Goal: Information Seeking & Learning: Learn about a topic

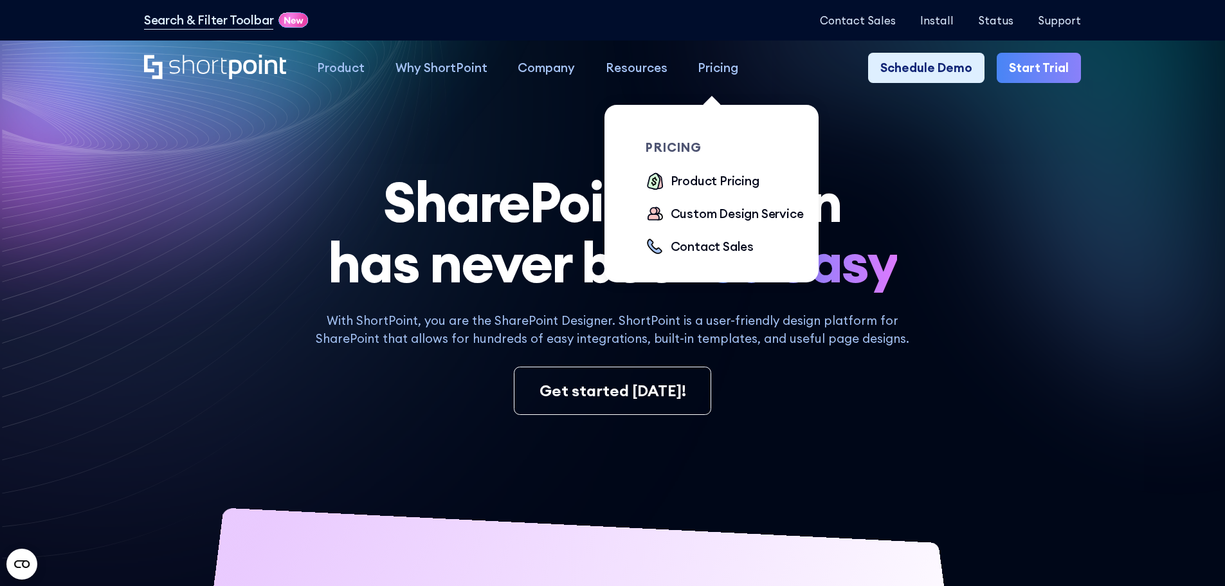
click at [698, 75] on div "Pricing" at bounding box center [718, 68] width 41 height 19
click at [710, 177] on div "Product Pricing" at bounding box center [715, 181] width 89 height 19
